Goal: Find specific fact

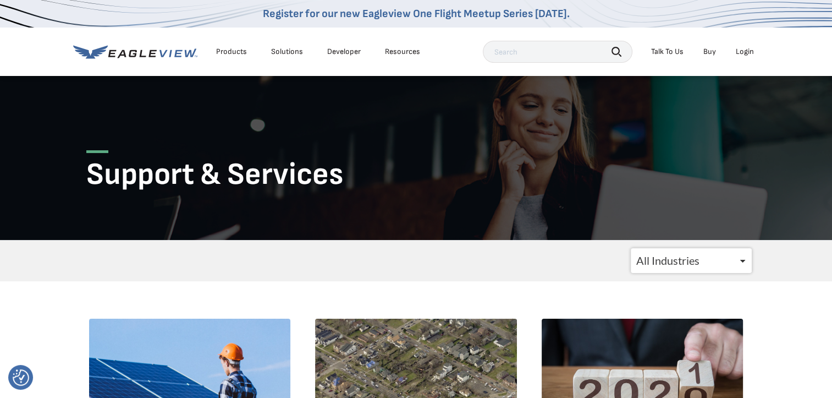
click at [95, 262] on form "All Industries Government Roofing Solar Insurance Utilities CATastrophic Respon…" at bounding box center [416, 260] width 671 height 25
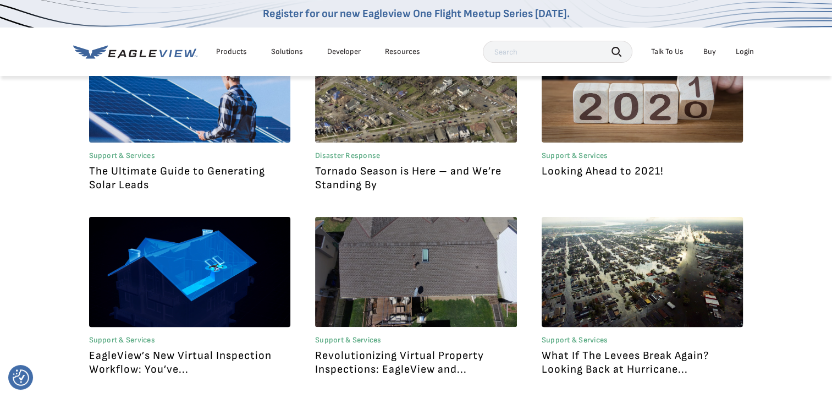
scroll to position [308, 0]
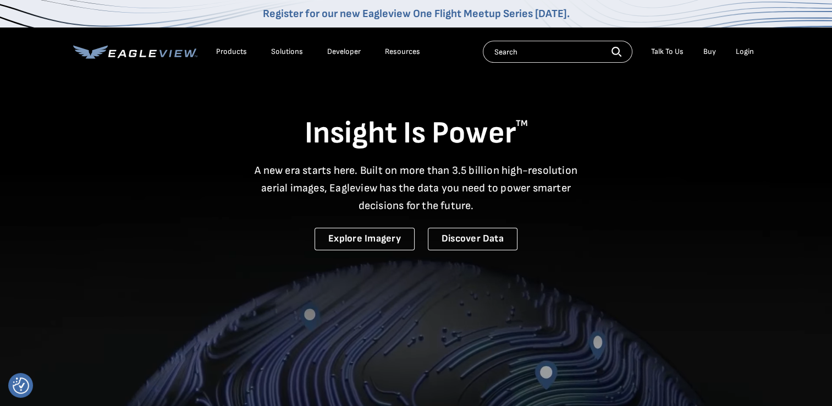
click at [746, 56] on div "Login" at bounding box center [745, 52] width 18 height 10
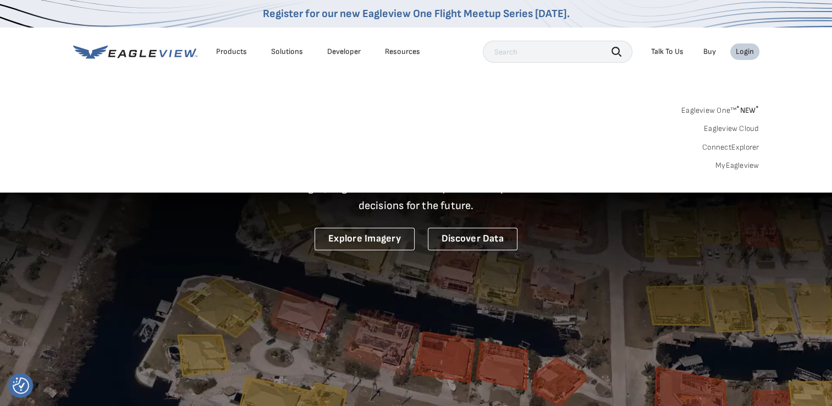
click at [746, 54] on div "Login" at bounding box center [745, 52] width 18 height 10
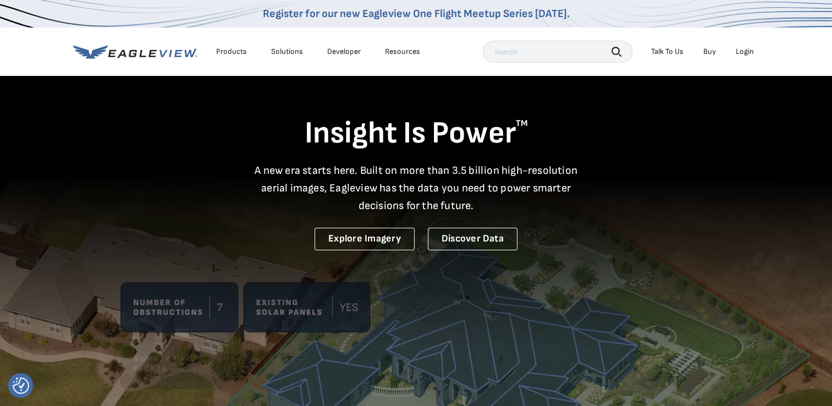
click at [746, 54] on div "Login" at bounding box center [745, 52] width 18 height 10
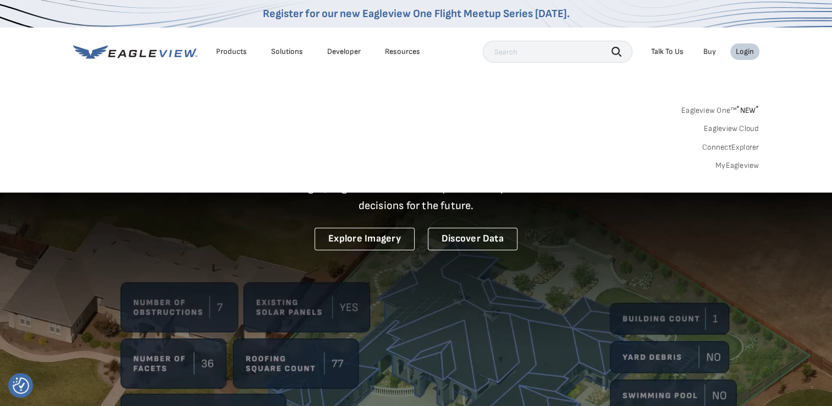
click at [731, 168] on link "MyEagleview" at bounding box center [738, 166] width 44 height 10
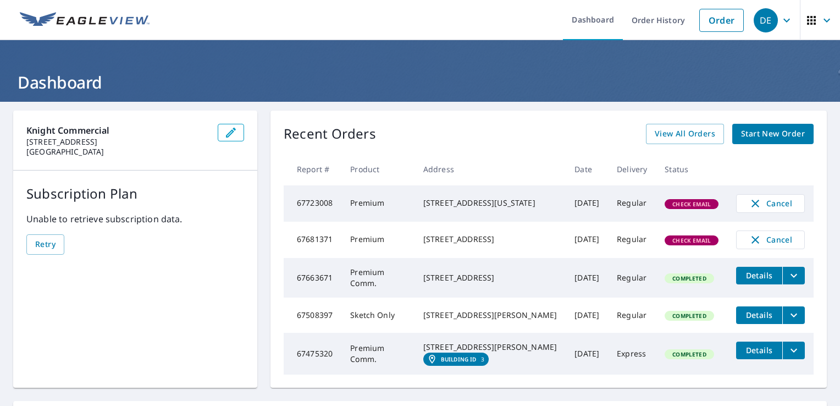
click at [81, 313] on div "Knight Commercial 4200 Sojourn Dr Addison, TX 75001 Subscription Plan Unable to…" at bounding box center [135, 249] width 244 height 277
click at [70, 317] on div "Knight Commercial 4200 Sojourn Dr Addison, TX 75001 Subscription Plan Unable to…" at bounding box center [135, 249] width 244 height 277
click at [821, 21] on icon "button" at bounding box center [827, 20] width 13 height 13
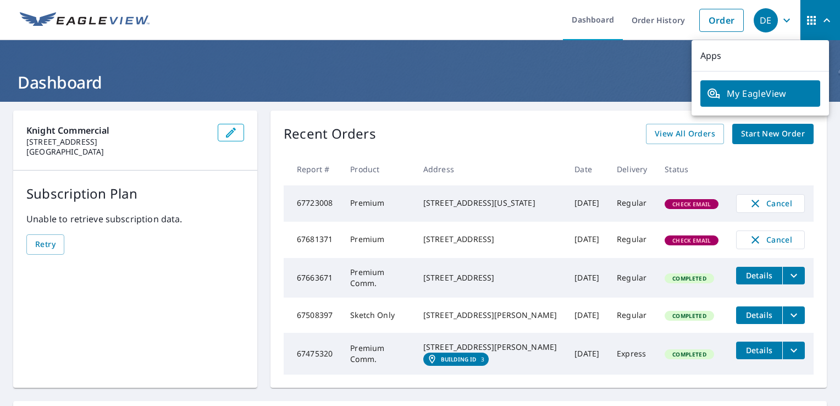
click at [144, 344] on div "Knight Commercial 4200 Sojourn Dr Addison, TX 75001 Subscription Plan Unable to…" at bounding box center [135, 249] width 244 height 277
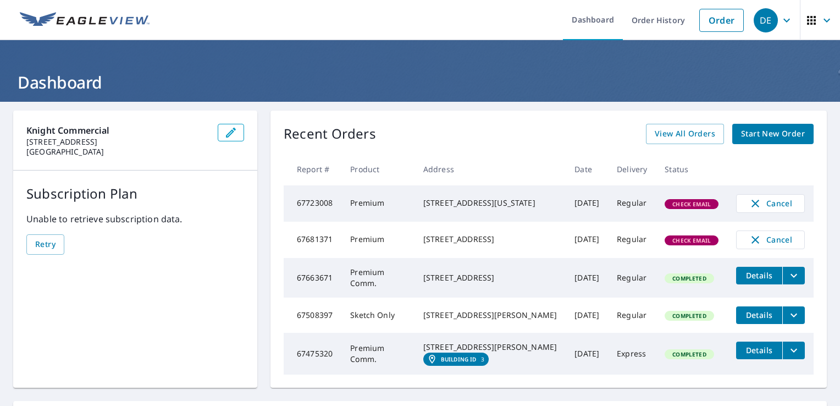
click at [79, 312] on div "Knight Commercial 4200 Sojourn Dr Addison, TX 75001 Subscription Plan Unable to…" at bounding box center [135, 249] width 244 height 277
click at [784, 21] on icon "button" at bounding box center [786, 20] width 13 height 13
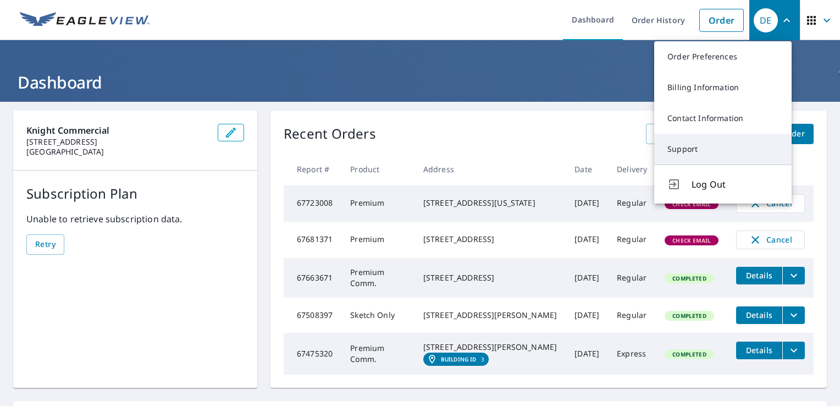
click at [714, 146] on link "Support" at bounding box center [722, 149] width 137 height 31
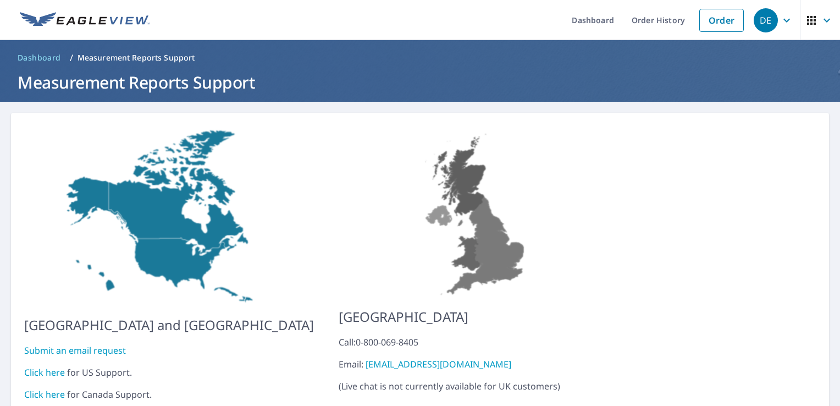
click at [548, 236] on img at bounding box center [477, 212] width 277 height 172
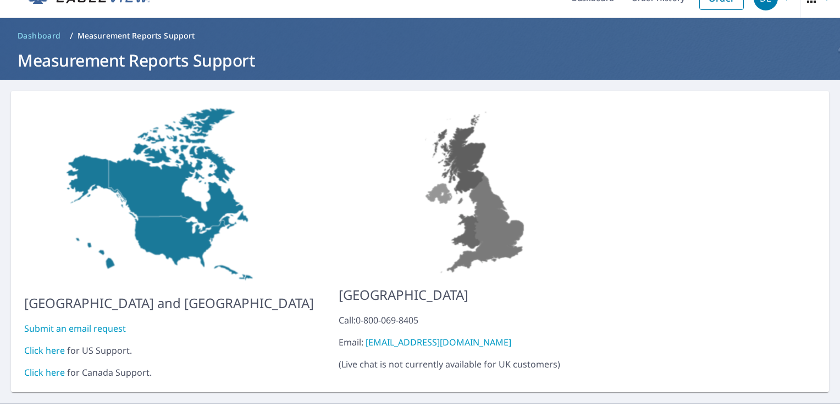
scroll to position [38, 0]
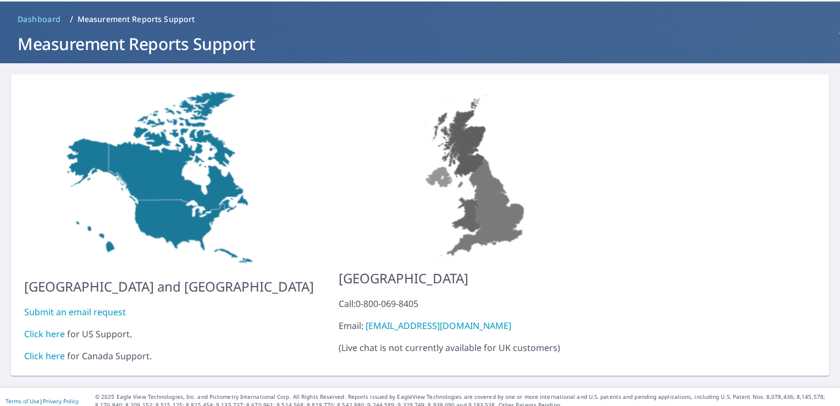
click at [55, 328] on link "Click here" at bounding box center [44, 334] width 41 height 12
click at [50, 20] on span "Dashboard" at bounding box center [39, 19] width 43 height 11
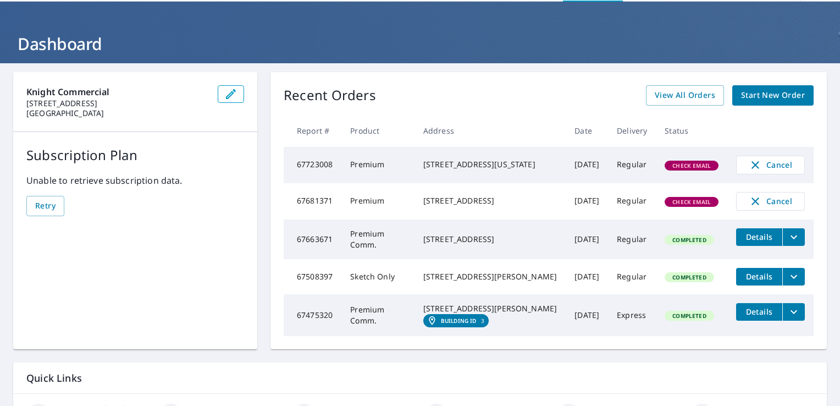
click at [310, 206] on td "67681371" at bounding box center [313, 201] width 58 height 36
copy td "67681371"
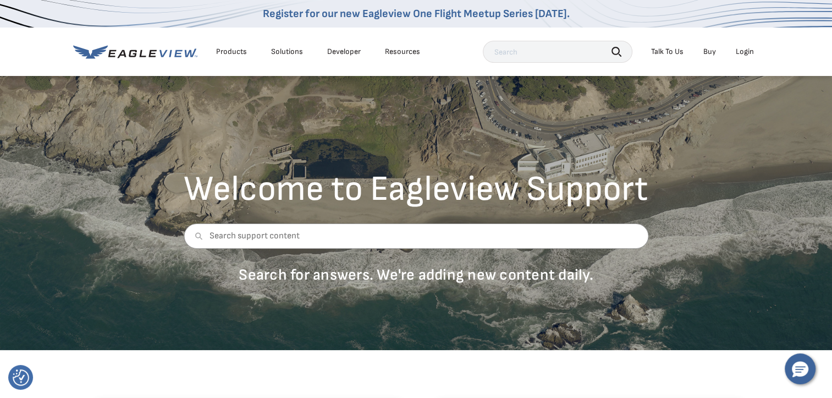
click at [742, 56] on div "Login" at bounding box center [745, 52] width 18 height 10
click at [326, 310] on div "Welcome to Eagleview Support Search for answers. We're adding new content daily." at bounding box center [416, 212] width 832 height 275
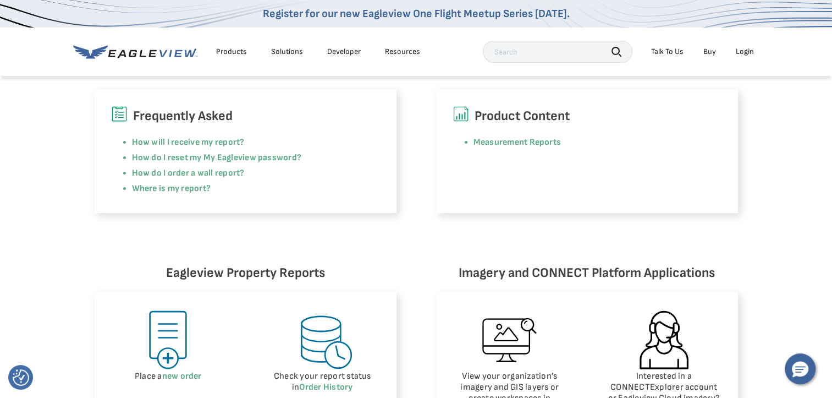
scroll to position [308, 0]
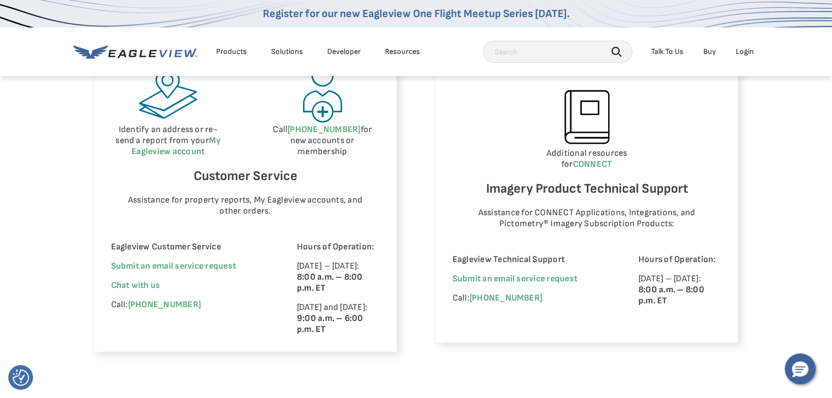
scroll to position [660, 0]
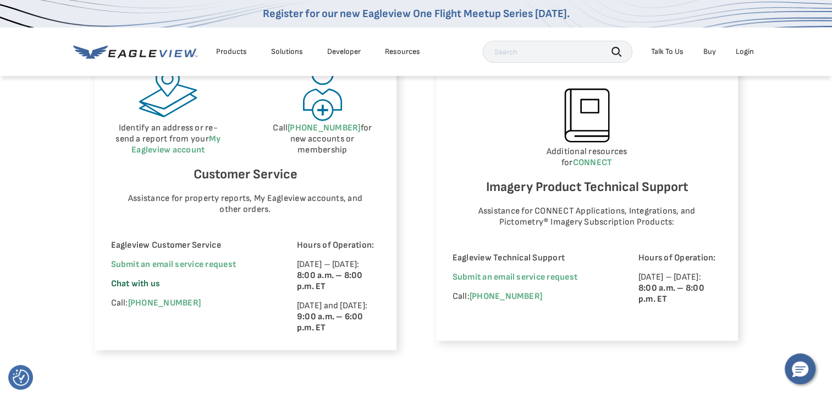
click at [143, 289] on span "Chat with us" at bounding box center [135, 283] width 49 height 10
click at [136, 281] on span "Chat with us" at bounding box center [135, 283] width 49 height 10
click at [33, 236] on div "Eagleview Property Reports Place a new order Check your report status in Order …" at bounding box center [416, 131] width 832 height 536
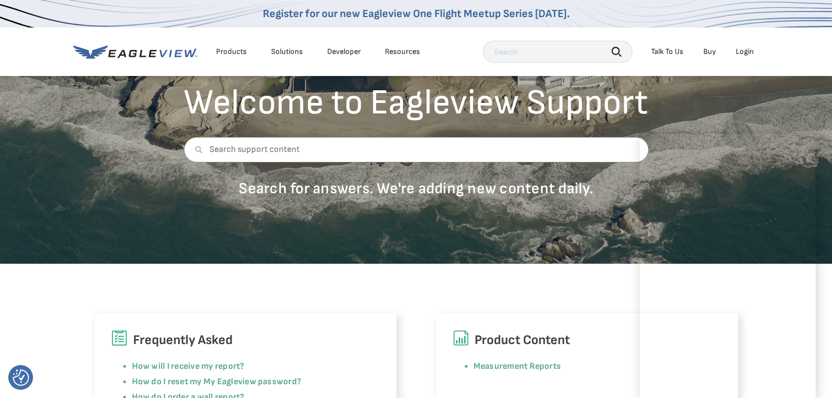
scroll to position [0, 0]
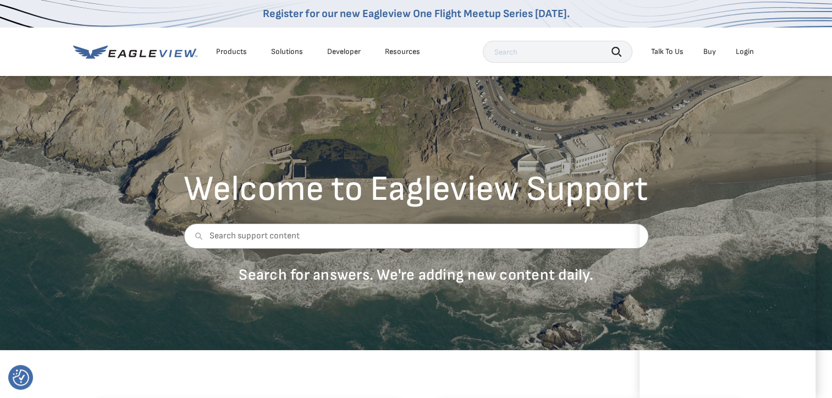
click at [781, 96] on div "Welcome to Eagleview Support Search for answers. We're adding new content daily." at bounding box center [416, 212] width 832 height 275
click at [522, 7] on link "Register for our new Eagleview One Flight Meetup Series [DATE]." at bounding box center [416, 13] width 307 height 13
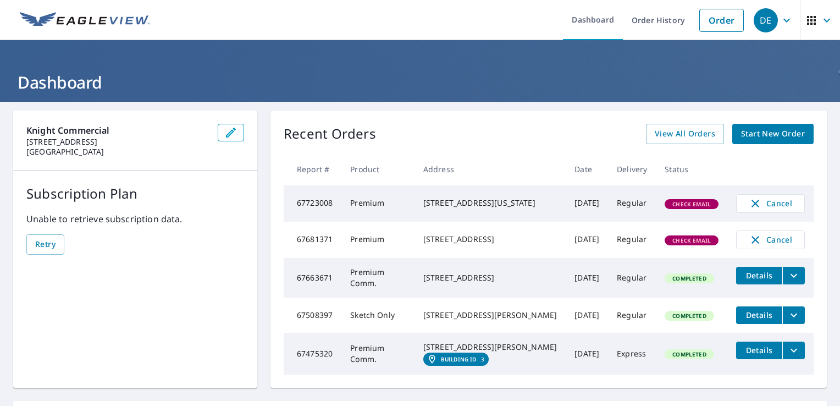
click at [821, 21] on icon "button" at bounding box center [827, 20] width 13 height 13
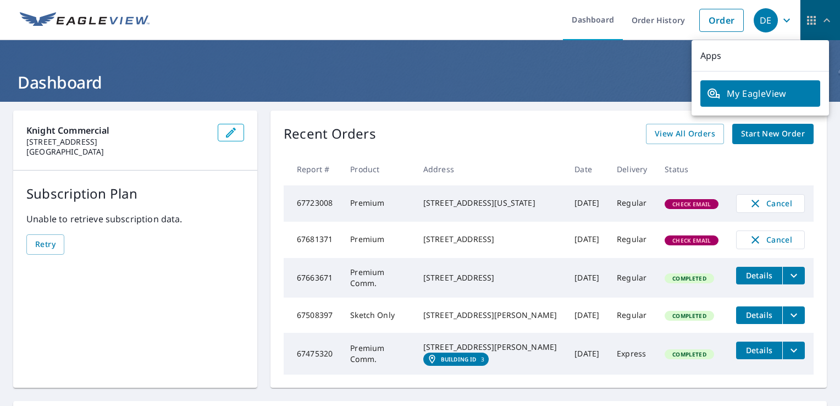
click at [821, 21] on icon "button" at bounding box center [827, 20] width 13 height 13
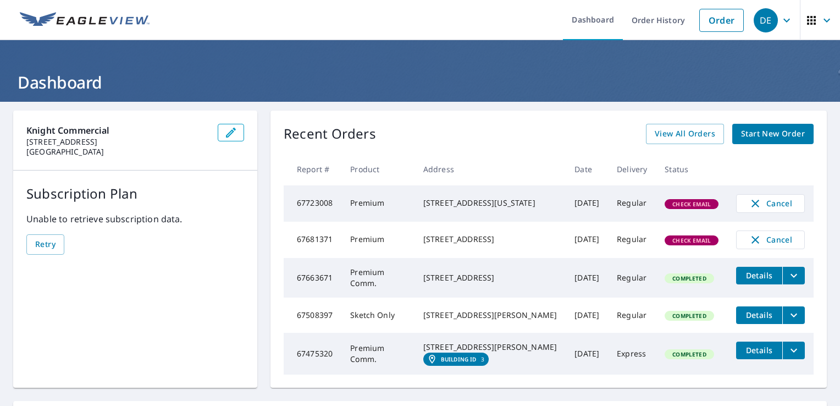
click at [784, 20] on icon "button" at bounding box center [787, 20] width 7 height 4
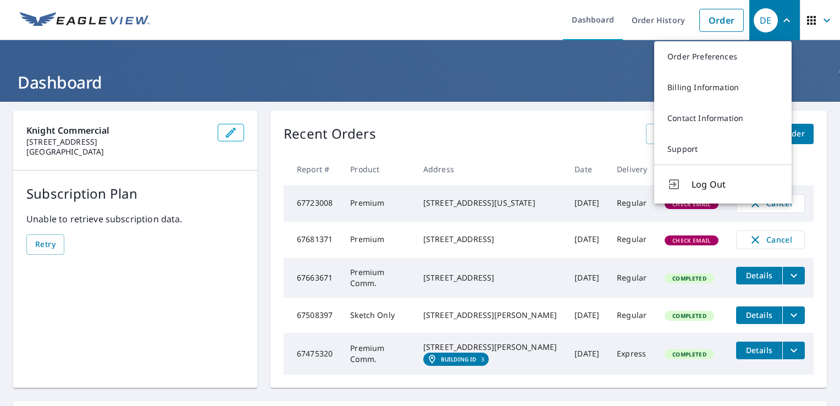
click at [780, 20] on icon "button" at bounding box center [786, 20] width 13 height 13
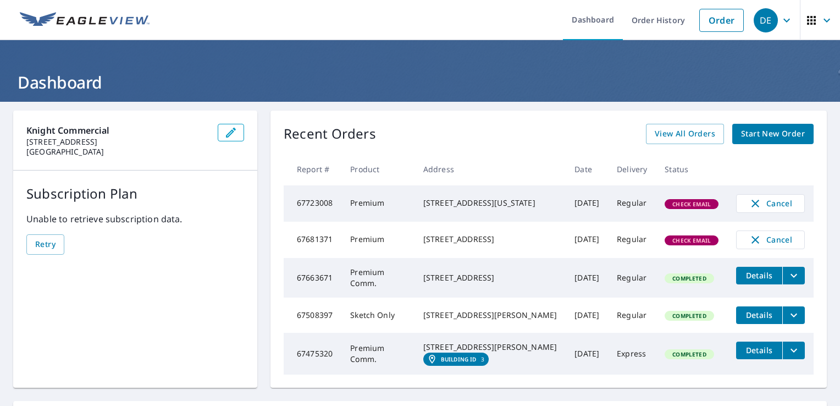
click at [312, 202] on td "67723008" at bounding box center [313, 203] width 58 height 36
copy td "67723008"
click at [453, 208] on div "[STREET_ADDRESS][US_STATE]" at bounding box center [490, 202] width 134 height 11
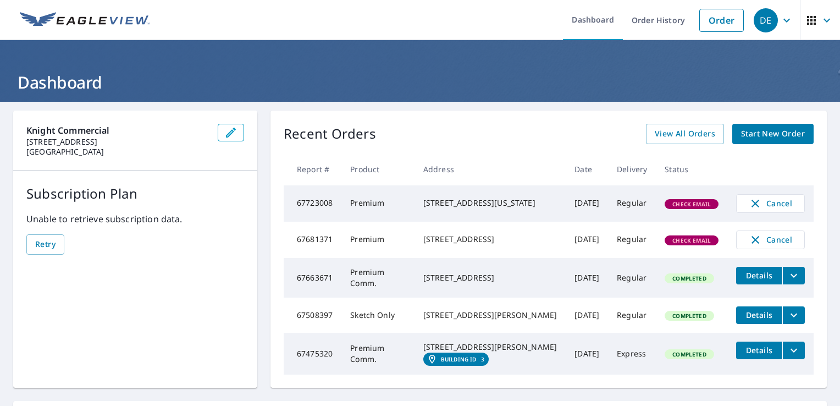
drag, startPoint x: 453, startPoint y: 210, endPoint x: 516, endPoint y: 214, distance: 63.9
click at [498, 208] on div "[STREET_ADDRESS][US_STATE]" at bounding box center [490, 202] width 134 height 11
drag, startPoint x: 515, startPoint y: 213, endPoint x: 431, endPoint y: 205, distance: 85.0
click at [431, 205] on td "100 W Washington Blvd Pasadena, CA 91103" at bounding box center [490, 203] width 151 height 36
drag, startPoint x: 431, startPoint y: 205, endPoint x: 438, endPoint y: 206, distance: 6.6
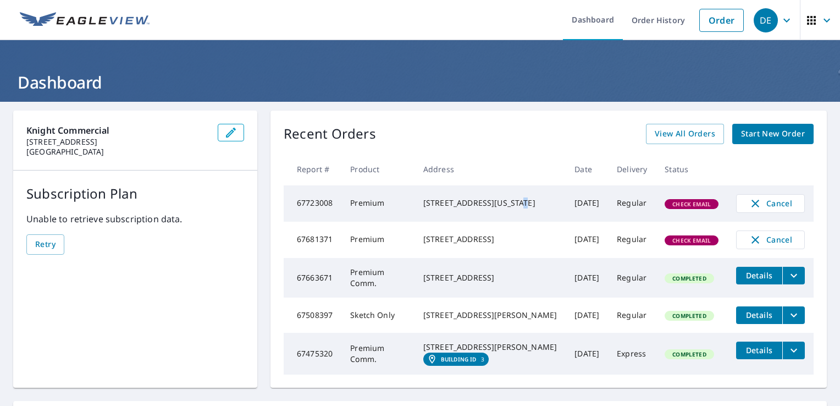
click at [438, 206] on div "[STREET_ADDRESS][US_STATE]" at bounding box center [490, 202] width 134 height 11
drag, startPoint x: 438, startPoint y: 206, endPoint x: 433, endPoint y: 202, distance: 5.9
click at [433, 202] on div "[STREET_ADDRESS][US_STATE]" at bounding box center [490, 202] width 134 height 11
copy div "[STREET_ADDRESS][US_STATE]"
click at [137, 283] on div "Knight Commercial 4200 Sojourn Dr Addison, TX 75001 Subscription Plan Unable to…" at bounding box center [135, 249] width 244 height 277
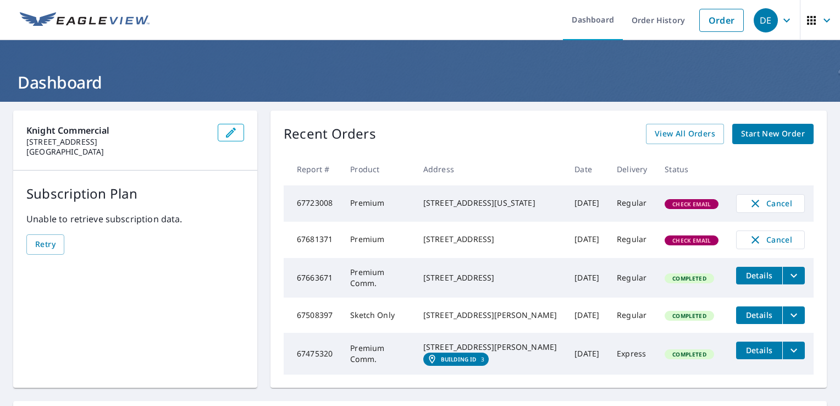
drag, startPoint x: 517, startPoint y: 212, endPoint x: 431, endPoint y: 200, distance: 86.7
click at [431, 200] on div "[STREET_ADDRESS][US_STATE]" at bounding box center [490, 202] width 134 height 11
copy div "[STREET_ADDRESS][US_STATE]"
click at [483, 78] on h1 "Dashboard" at bounding box center [420, 82] width 814 height 23
